Goal: Contribute content: Add original content to the website for others to see

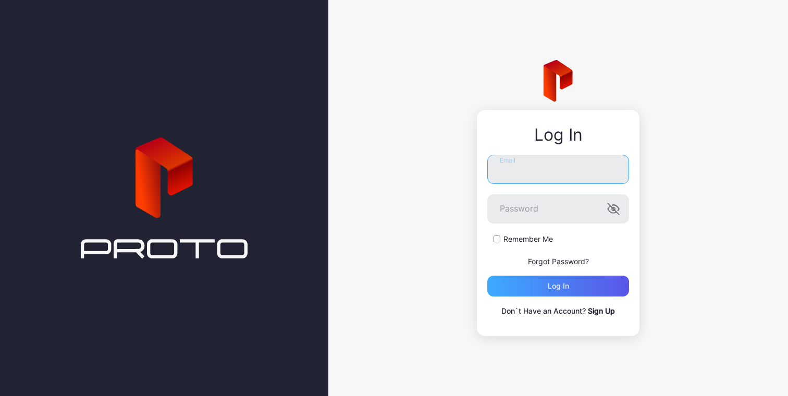
type input "**********"
click at [543, 291] on div "Log in" at bounding box center [558, 286] width 142 height 21
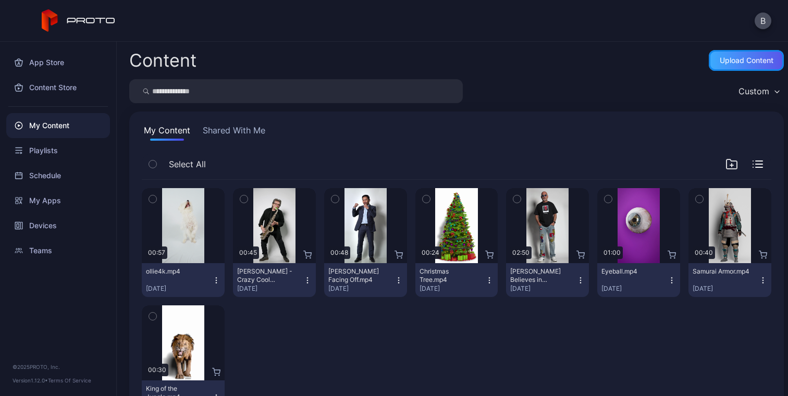
click at [722, 61] on div "Upload Content" at bounding box center [746, 60] width 54 height 8
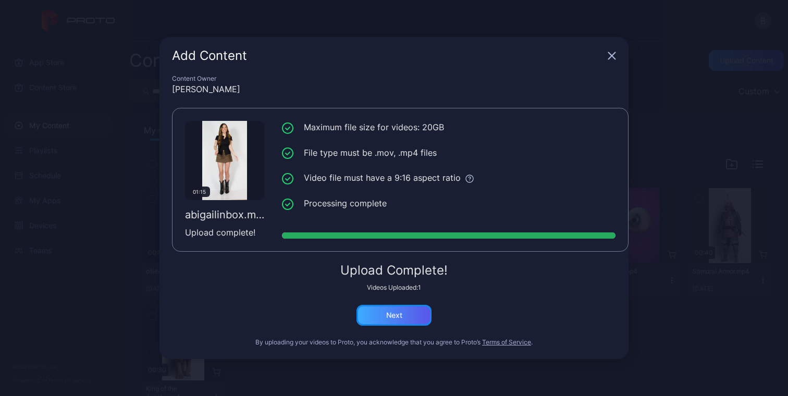
click at [383, 311] on div "Next" at bounding box center [393, 315] width 75 height 21
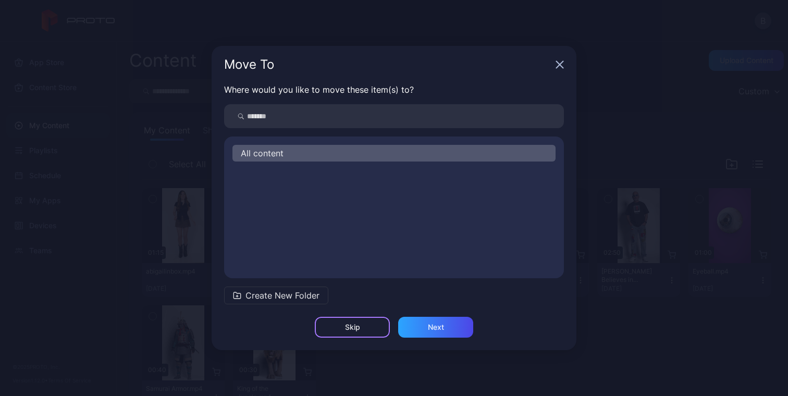
click at [371, 326] on div "Skip" at bounding box center [352, 327] width 75 height 21
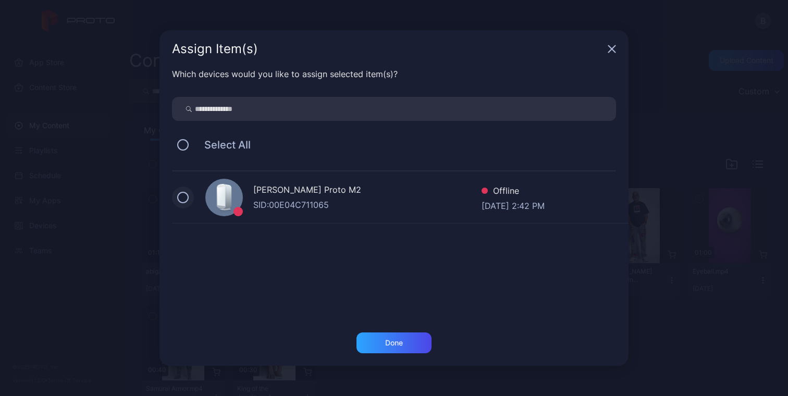
click at [183, 195] on button at bounding box center [182, 197] width 11 height 11
click at [395, 340] on div "Done" at bounding box center [394, 343] width 18 height 8
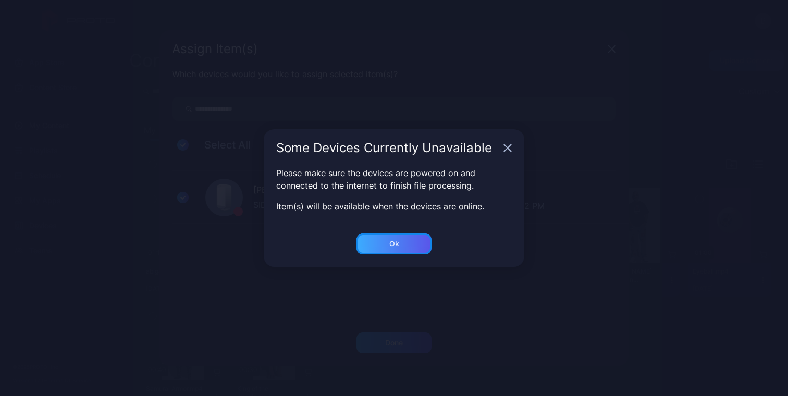
click at [394, 332] on div "Ok" at bounding box center [393, 342] width 75 height 21
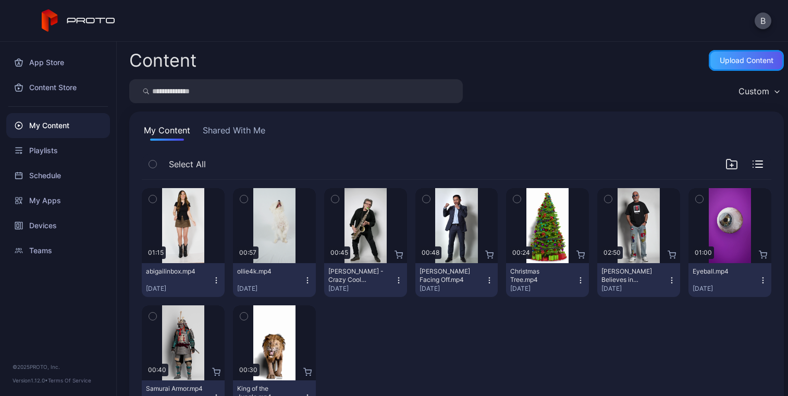
click at [709, 64] on div "Upload Content" at bounding box center [746, 60] width 75 height 21
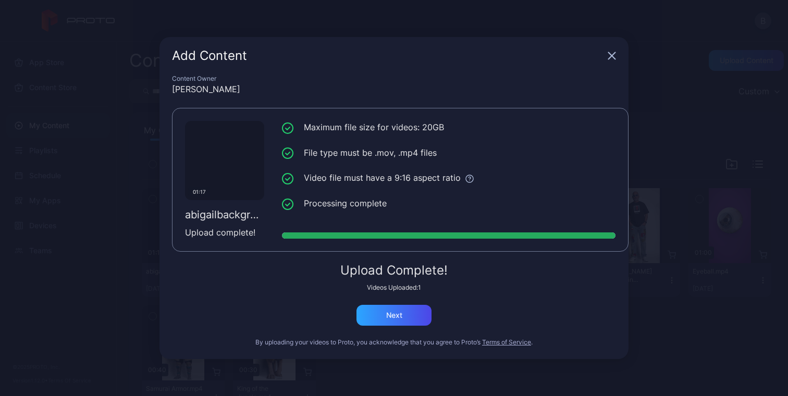
click at [616, 54] on div "Add Content" at bounding box center [393, 56] width 469 height 38
click at [608, 55] on icon "button" at bounding box center [611, 56] width 8 height 8
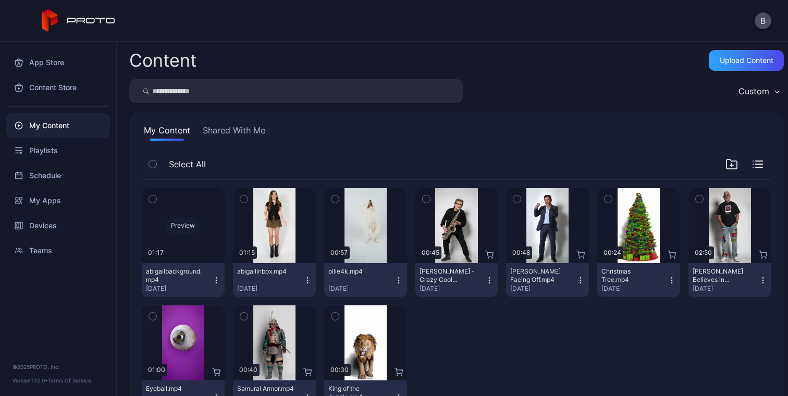
click at [204, 212] on div "Preview" at bounding box center [183, 225] width 83 height 75
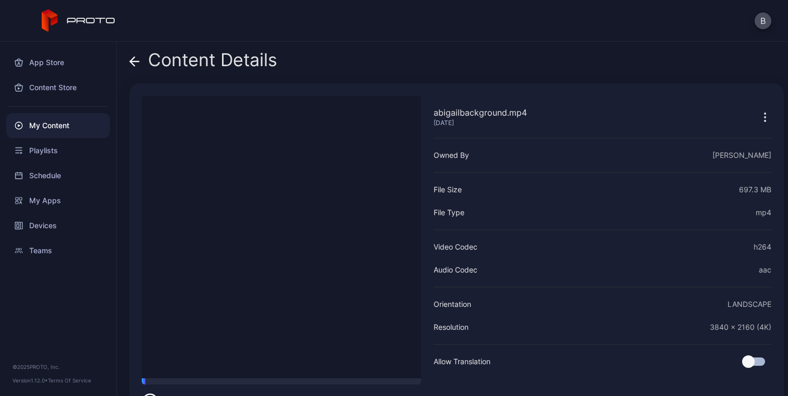
click at [236, 251] on video "Sorry, your browser doesn‘t support embedded videos" at bounding box center [281, 237] width 279 height 282
click at [136, 61] on icon at bounding box center [134, 61] width 9 height 0
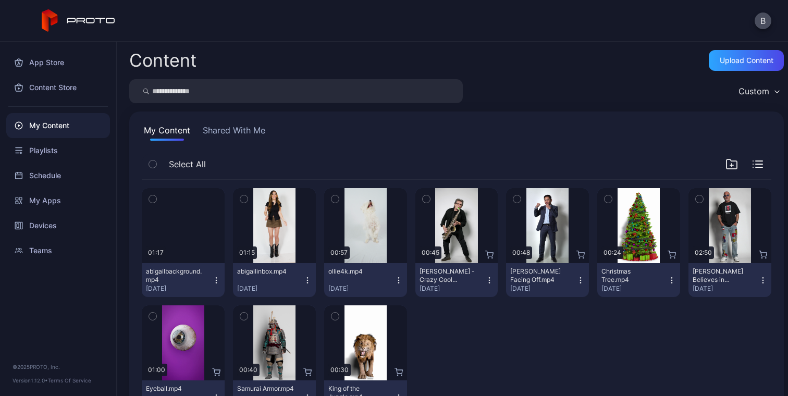
click at [220, 281] on button "abigailbackground.mp4 [DATE]" at bounding box center [183, 280] width 83 height 34
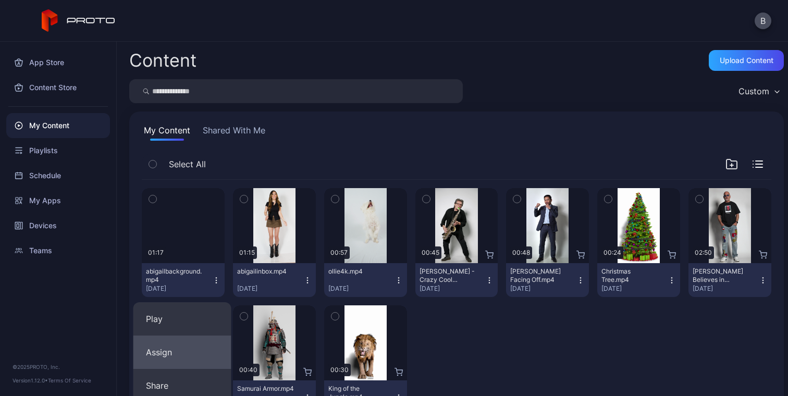
click at [186, 344] on button "Assign" at bounding box center [182, 352] width 98 height 33
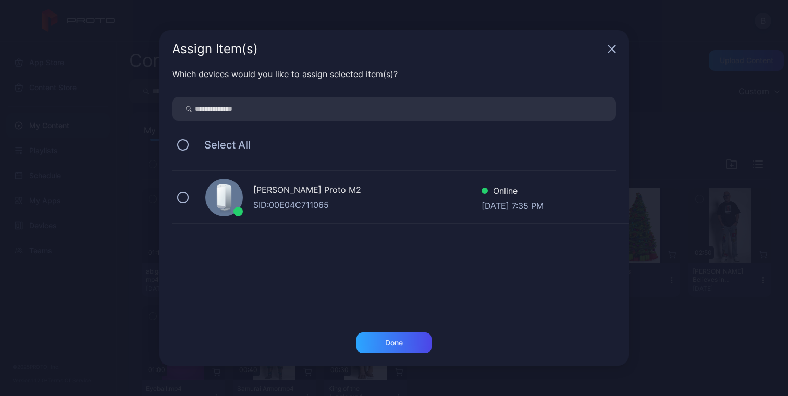
click at [178, 186] on div "[PERSON_NAME] Proto M2 SID: 00E04C711065 Online [DATE] 7:35 PM" at bounding box center [400, 197] width 456 height 52
click at [400, 347] on div "Done" at bounding box center [393, 342] width 75 height 21
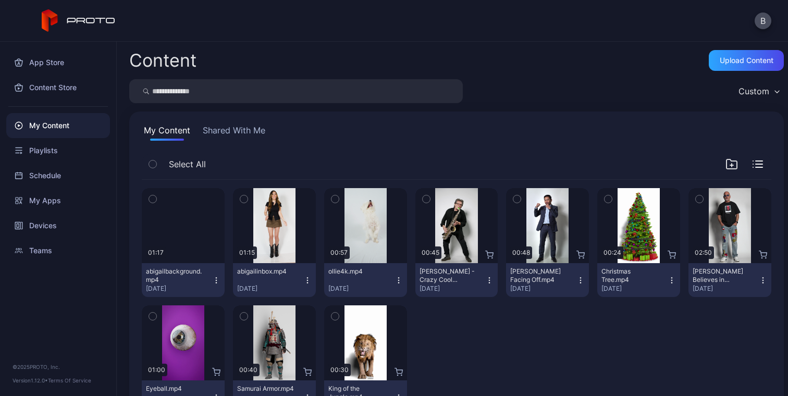
click at [220, 277] on button "abigailbackground.mp4 [DATE]" at bounding box center [183, 280] width 83 height 34
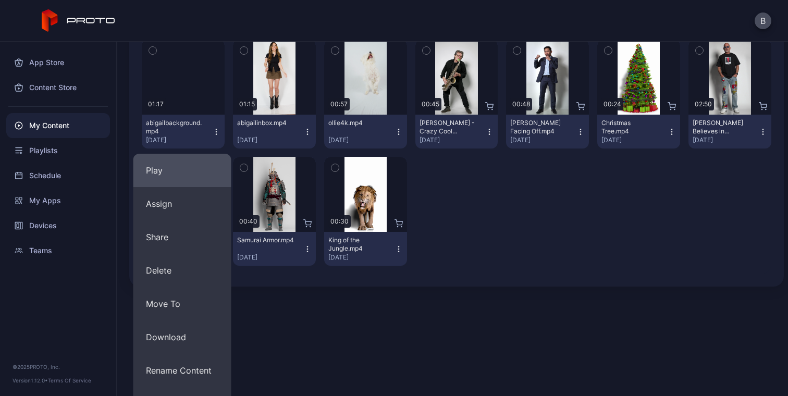
scroll to position [206, 0]
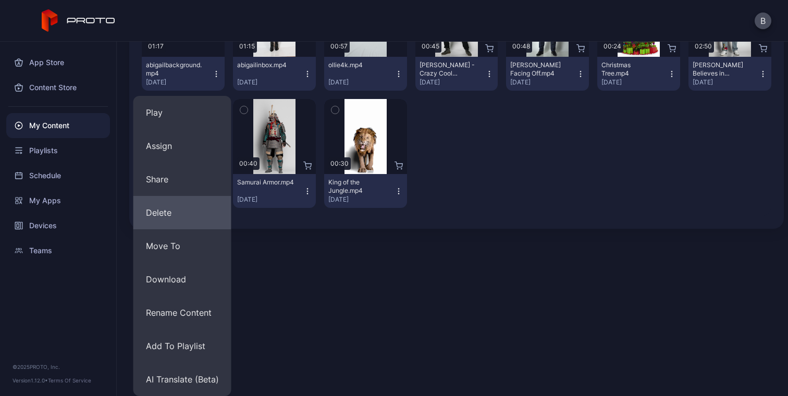
click at [201, 217] on button "Delete" at bounding box center [182, 212] width 98 height 33
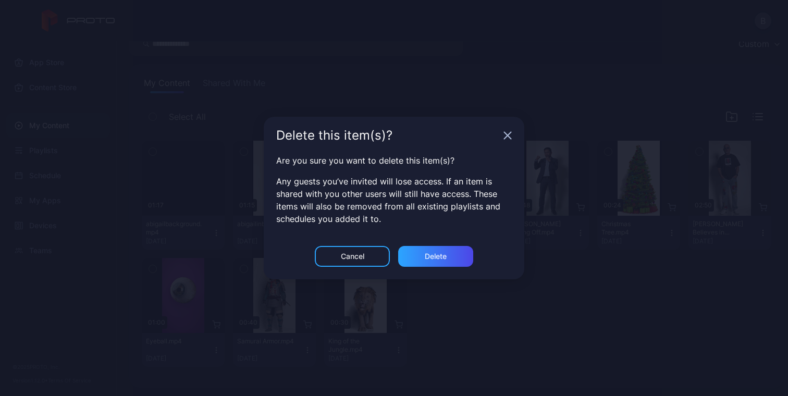
click at [483, 256] on div "Cancel Delete" at bounding box center [394, 262] width 260 height 33
click at [454, 255] on div "Delete" at bounding box center [435, 256] width 75 height 21
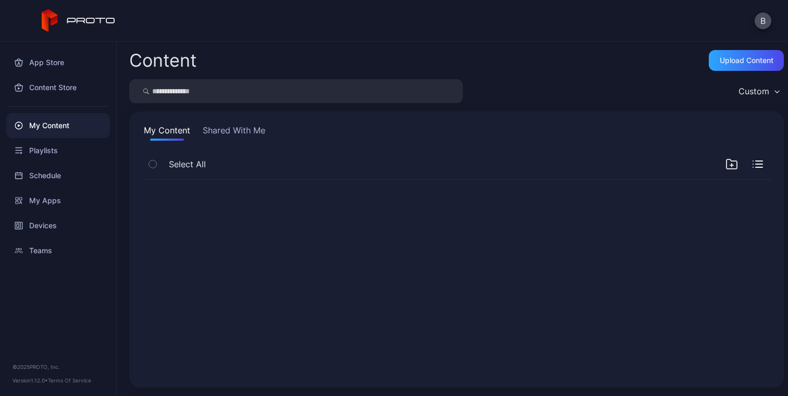
scroll to position [0, 0]
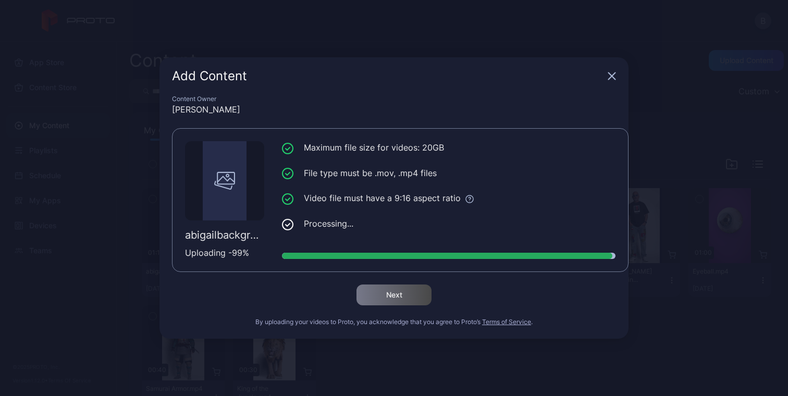
click at [618, 73] on div "Add Content" at bounding box center [393, 76] width 469 height 38
click at [613, 76] on icon "button" at bounding box center [611, 76] width 8 height 8
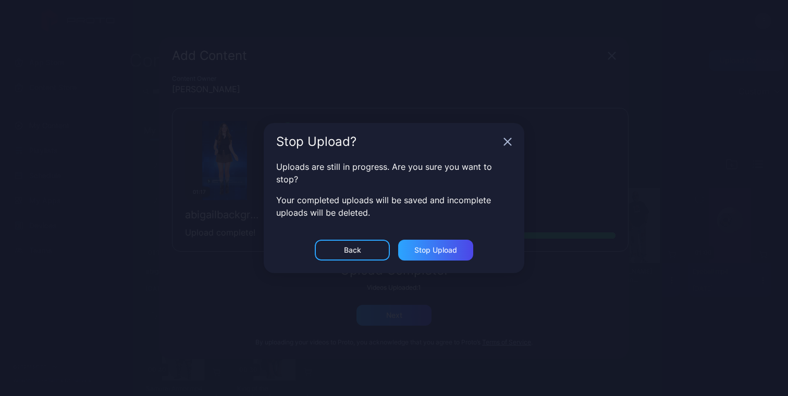
click at [607, 60] on icon "button" at bounding box center [611, 56] width 8 height 8
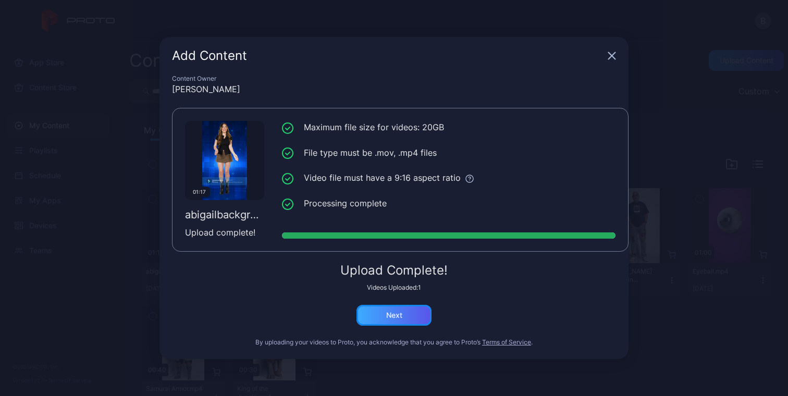
click at [395, 319] on div "Next" at bounding box center [393, 315] width 75 height 21
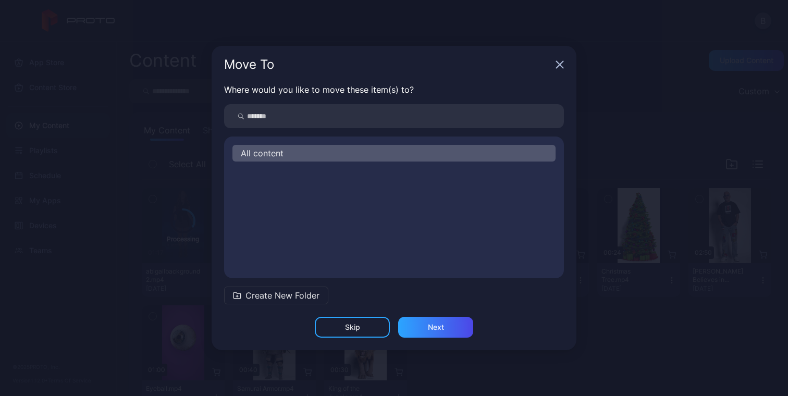
click at [357, 148] on div "All content" at bounding box center [393, 153] width 323 height 17
click at [371, 322] on div "Skip" at bounding box center [352, 327] width 75 height 21
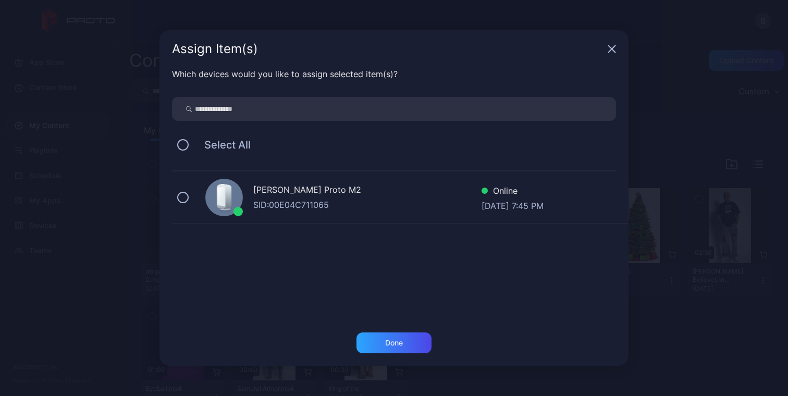
click at [191, 204] on div "[PERSON_NAME] Proto M2 SID: 00E04C711065 Online [DATE] 7:45 PM" at bounding box center [400, 197] width 456 height 52
click at [392, 333] on div "Done" at bounding box center [393, 342] width 75 height 21
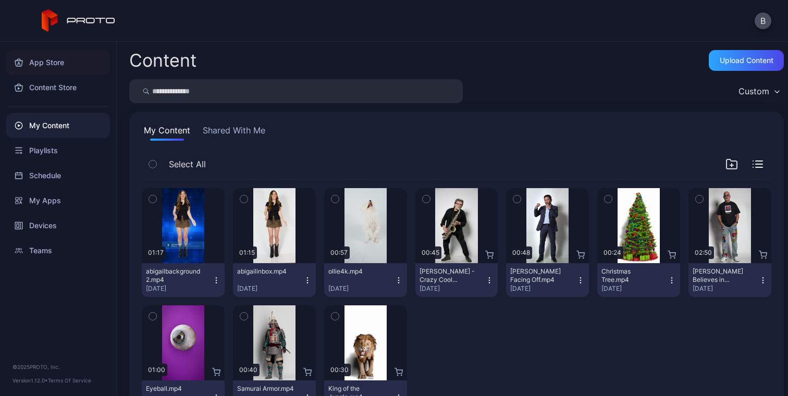
click at [70, 62] on div "App Store" at bounding box center [58, 62] width 104 height 25
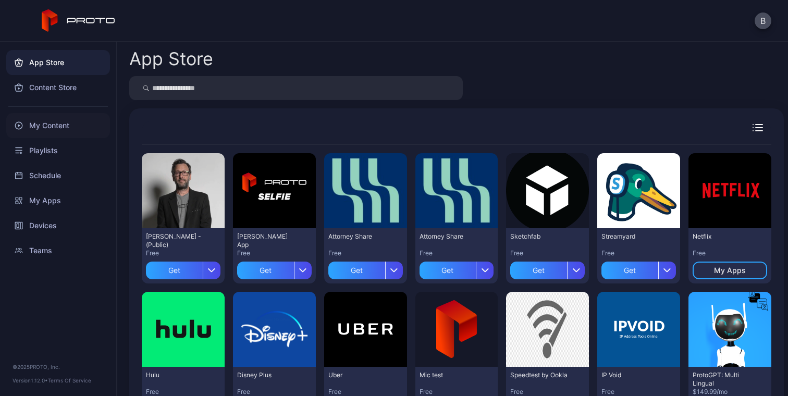
click at [48, 129] on div "My Content" at bounding box center [58, 125] width 104 height 25
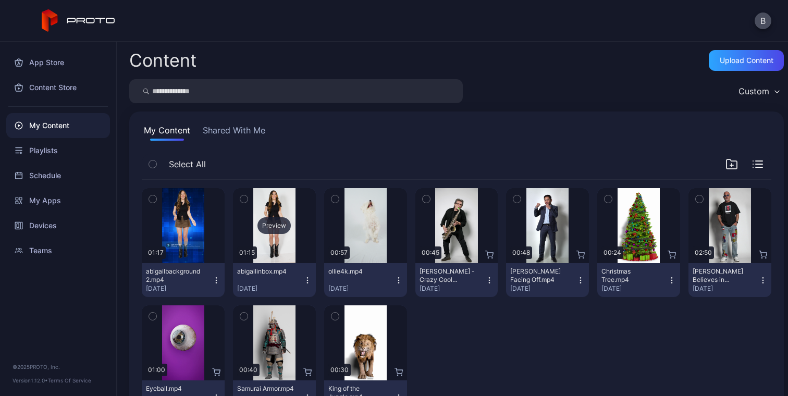
click at [274, 244] on div "Preview" at bounding box center [274, 225] width 83 height 75
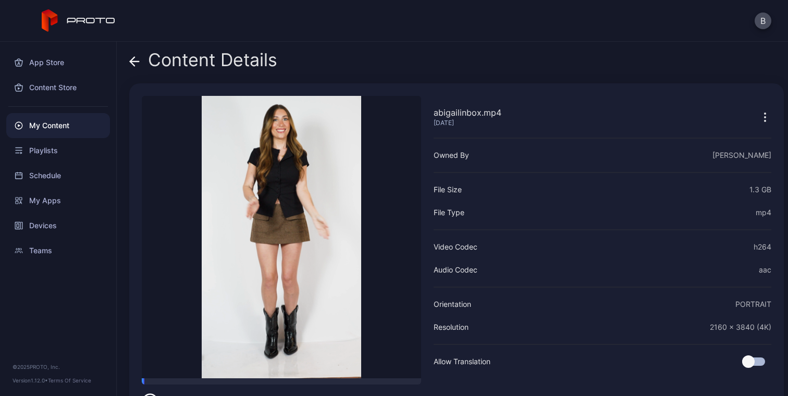
scroll to position [34, 0]
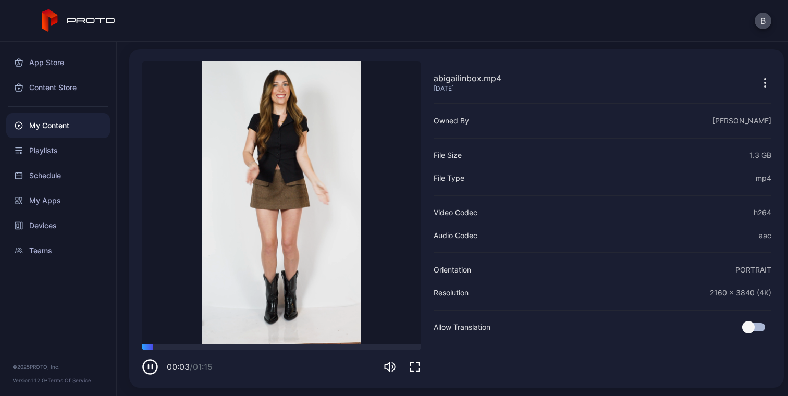
click at [759, 77] on div "abigailinbox.mp4 [DATE] Sorry, your browser doesn‘t support embedded videos 00:…" at bounding box center [456, 218] width 654 height 339
click at [759, 79] on icon "button" at bounding box center [765, 83] width 13 height 13
click at [589, 76] on div "abigailinbox.mp4 [DATE]" at bounding box center [602, 82] width 338 height 21
click at [560, 45] on div "Content Details abigailinbox.mp4 [DATE] Sorry, your browser doesn‘t support emb…" at bounding box center [452, 219] width 671 height 354
click at [759, 80] on icon "button" at bounding box center [765, 83] width 13 height 13
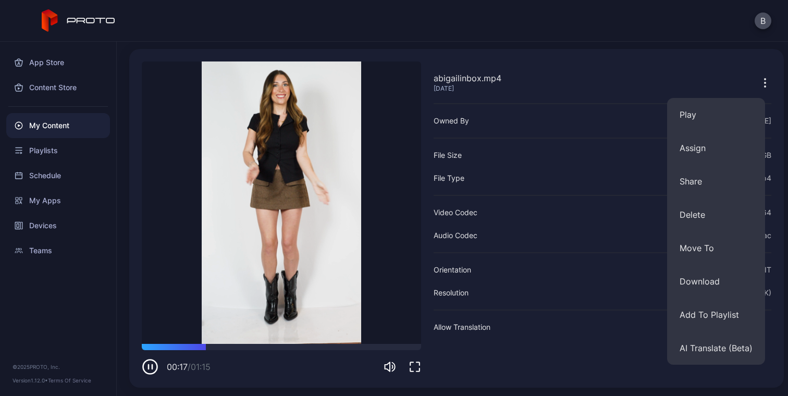
click at [151, 365] on icon "button" at bounding box center [150, 366] width 17 height 17
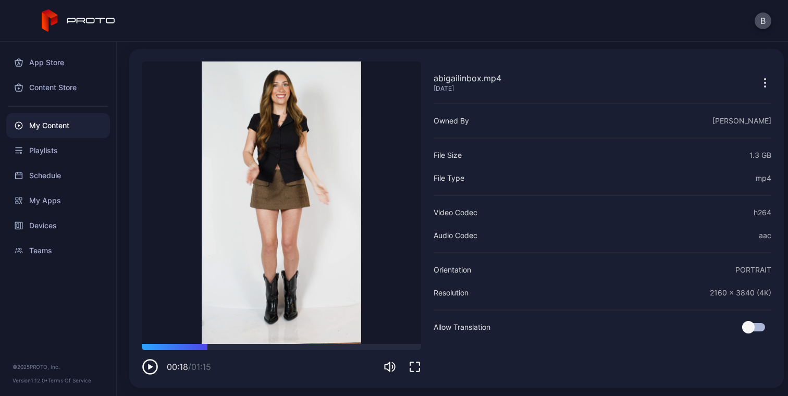
click at [764, 83] on icon "button" at bounding box center [764, 82] width 1 height 1
click at [41, 119] on div "My Content" at bounding box center [58, 125] width 104 height 25
